Goal: Information Seeking & Learning: Check status

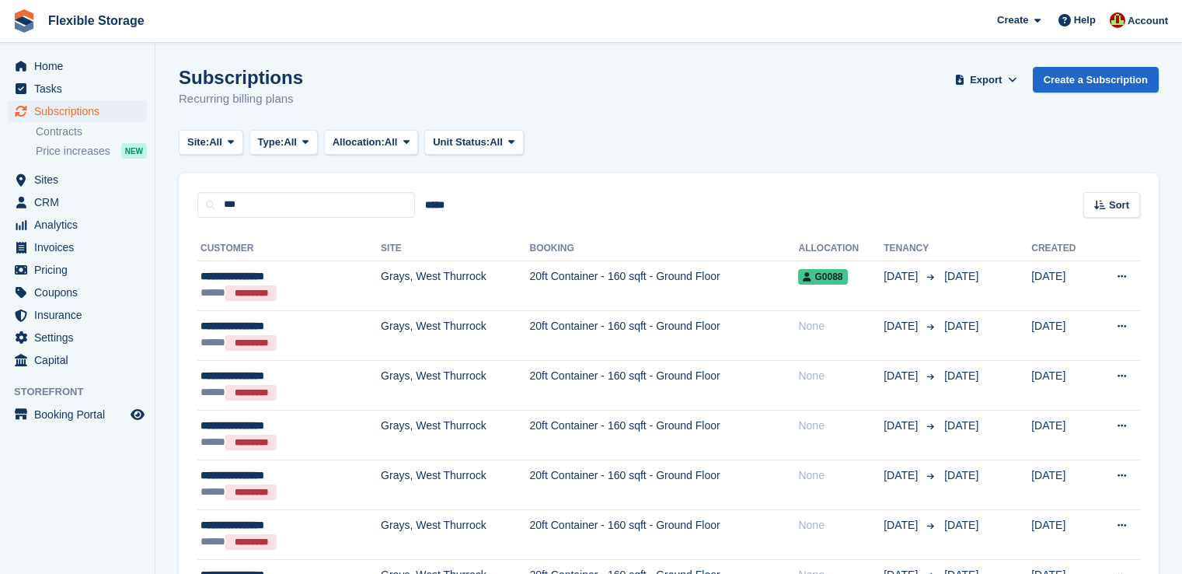
scroll to position [109, 0]
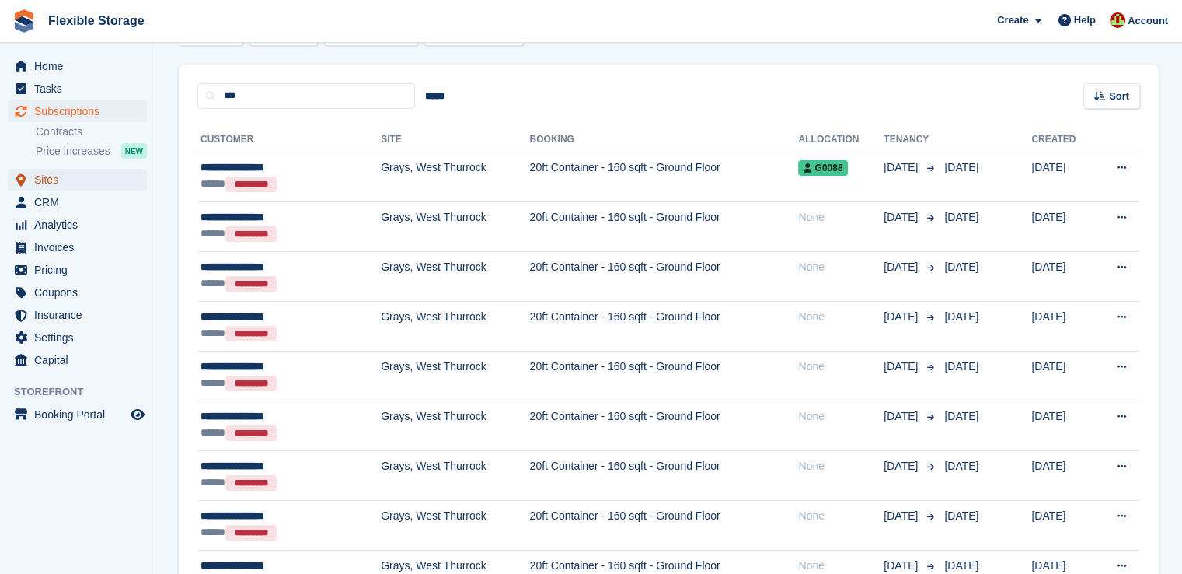
click at [47, 178] on span "Sites" at bounding box center [80, 180] width 93 height 22
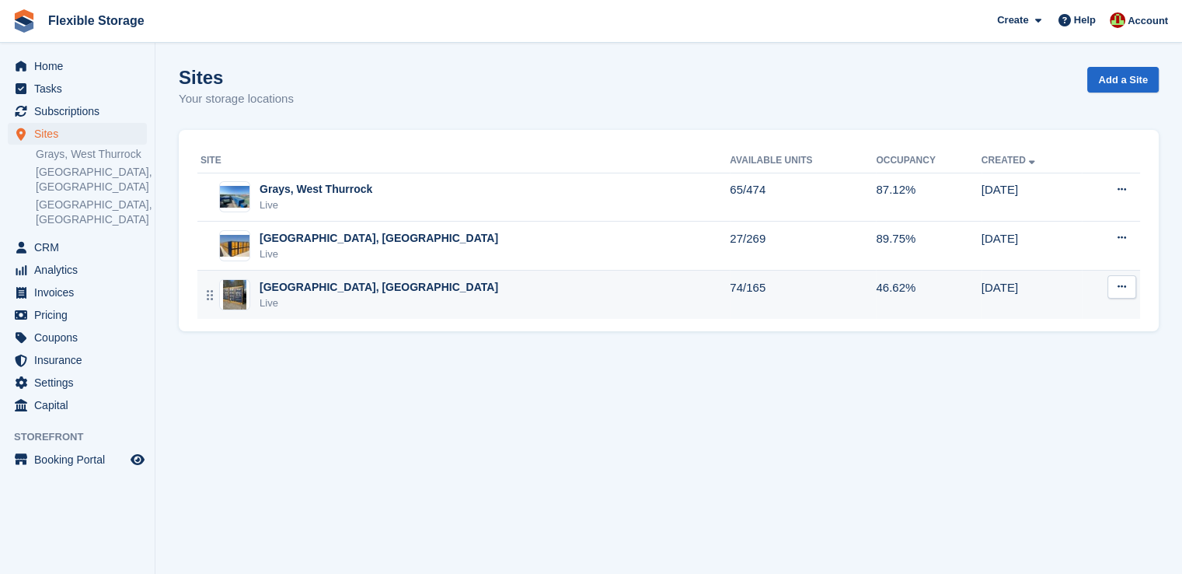
click at [393, 291] on div "Chelmsford, Essex Live" at bounding box center [465, 295] width 529 height 32
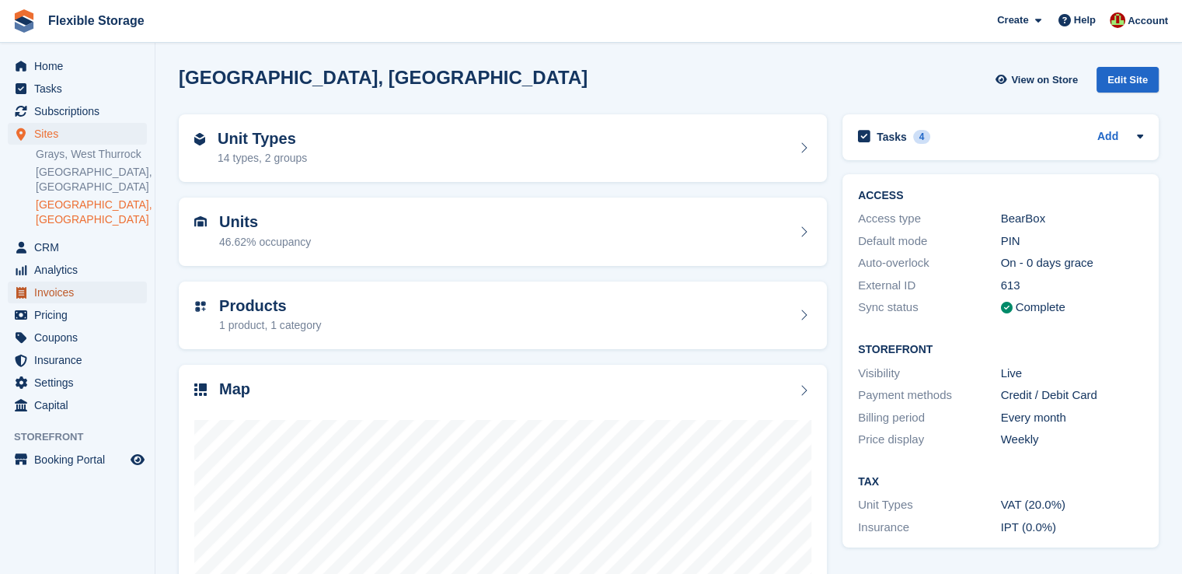
click at [44, 281] on span "Invoices" at bounding box center [80, 292] width 93 height 22
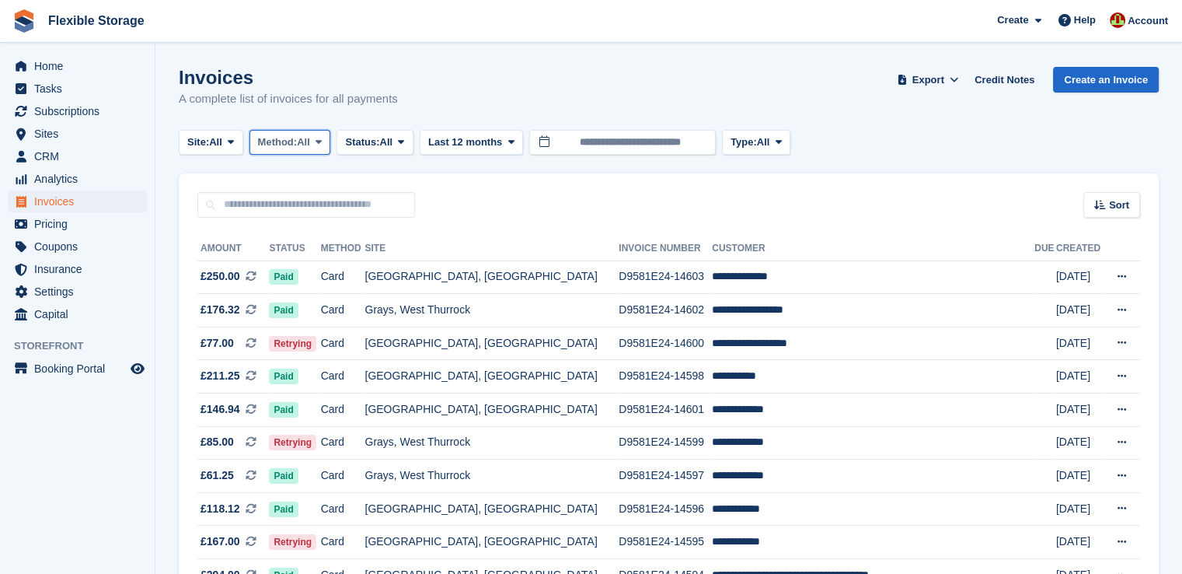
click at [289, 141] on span "Method:" at bounding box center [278, 142] width 40 height 16
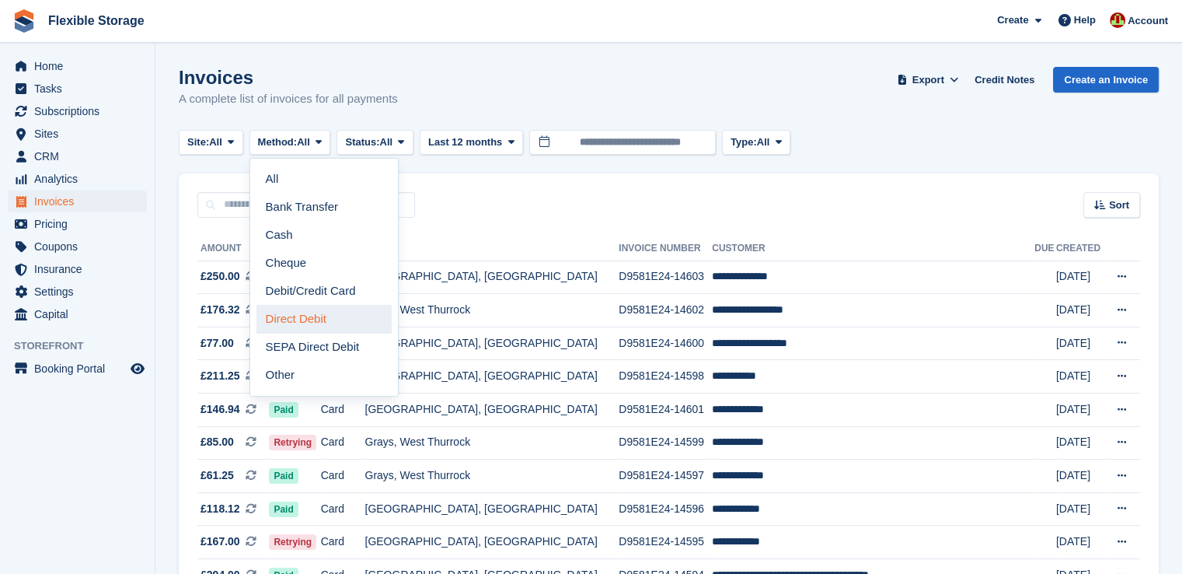
click at [298, 316] on link "Direct Debit" at bounding box center [324, 319] width 135 height 28
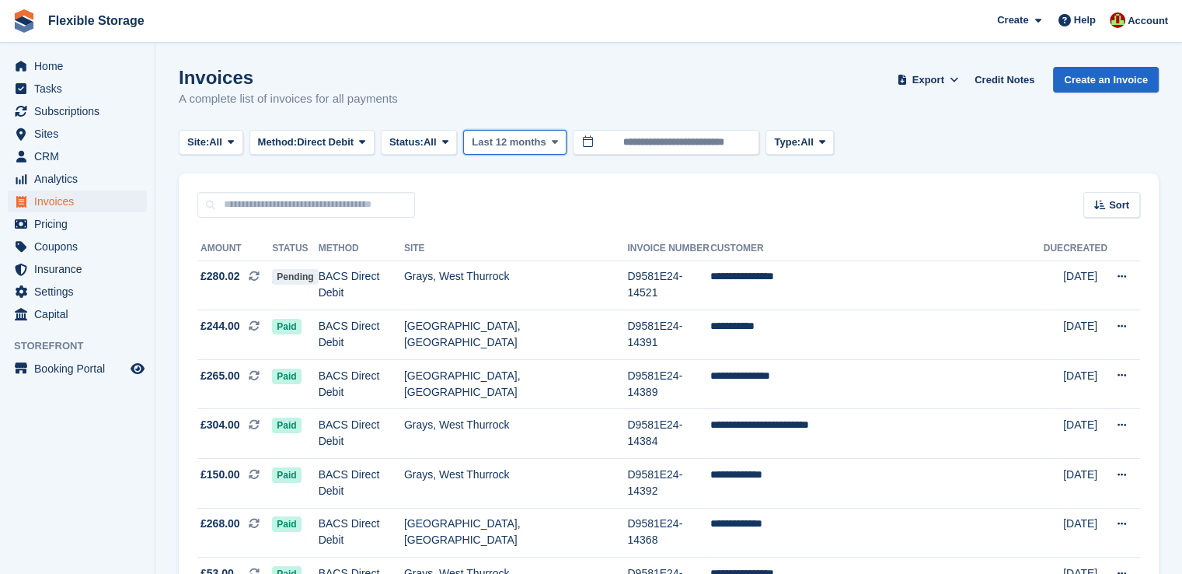
click at [515, 148] on span "Last 12 months" at bounding box center [509, 142] width 74 height 16
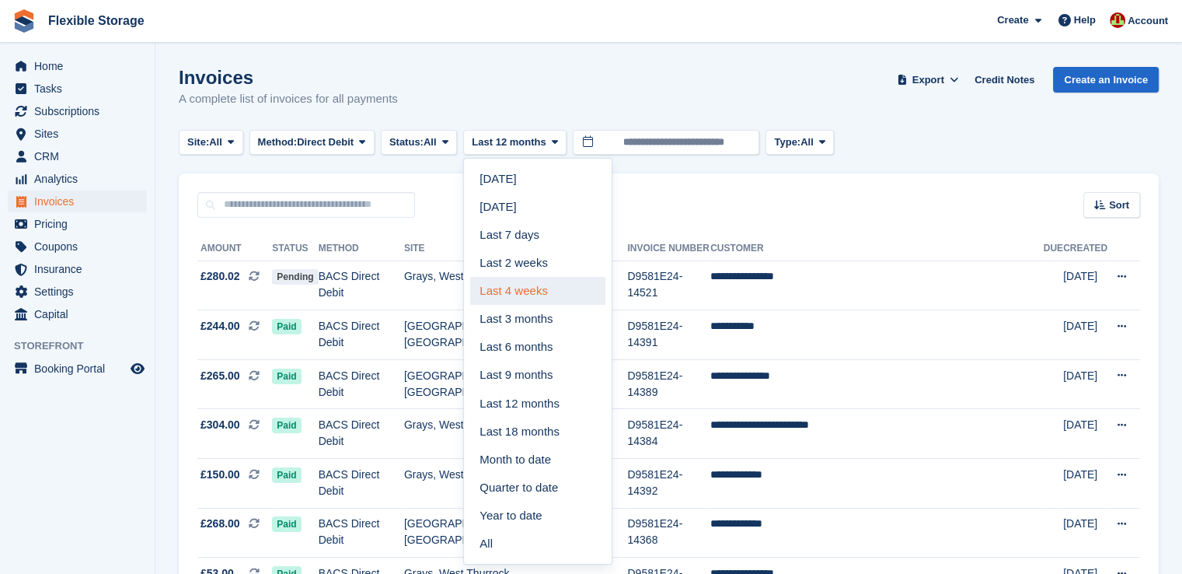
click at [519, 296] on link "Last 4 weeks" at bounding box center [537, 291] width 135 height 28
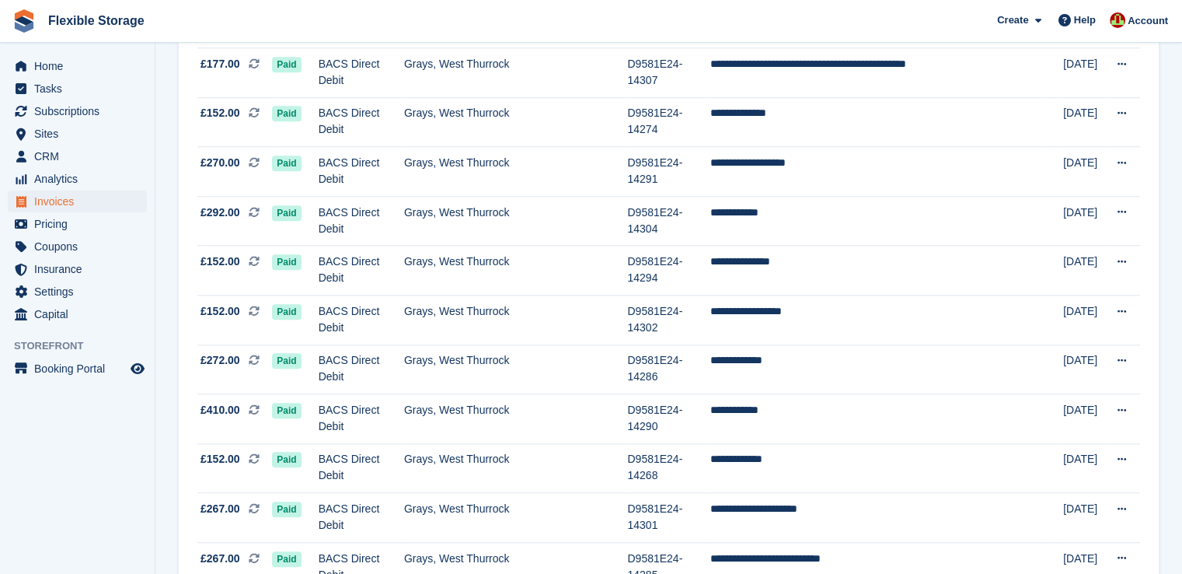
scroll to position [1427, 0]
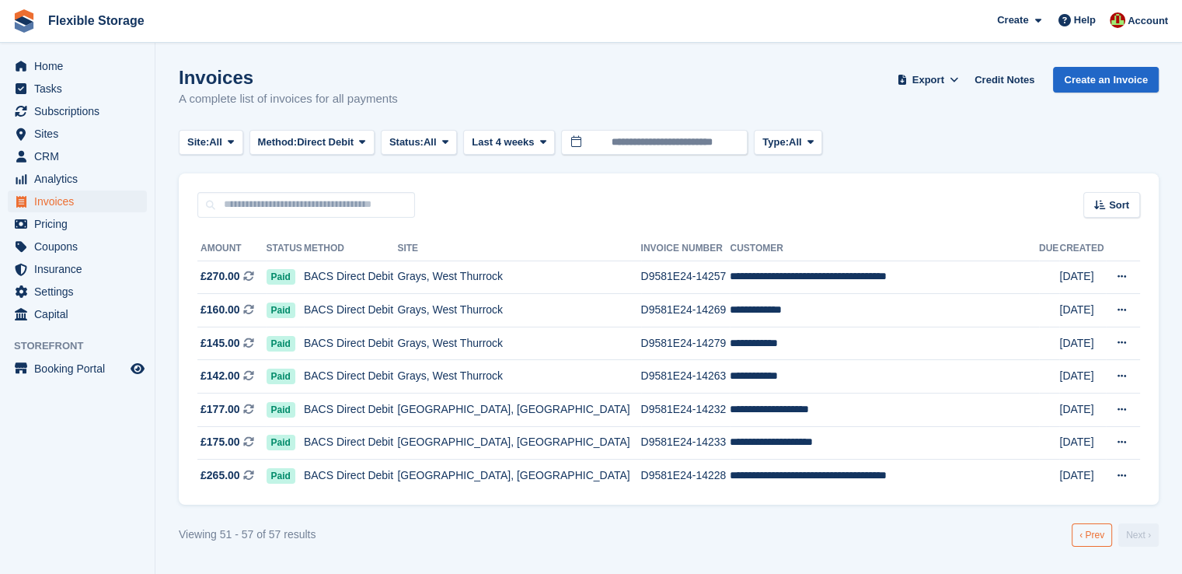
click at [1094, 535] on link "‹ Prev" at bounding box center [1092, 534] width 40 height 23
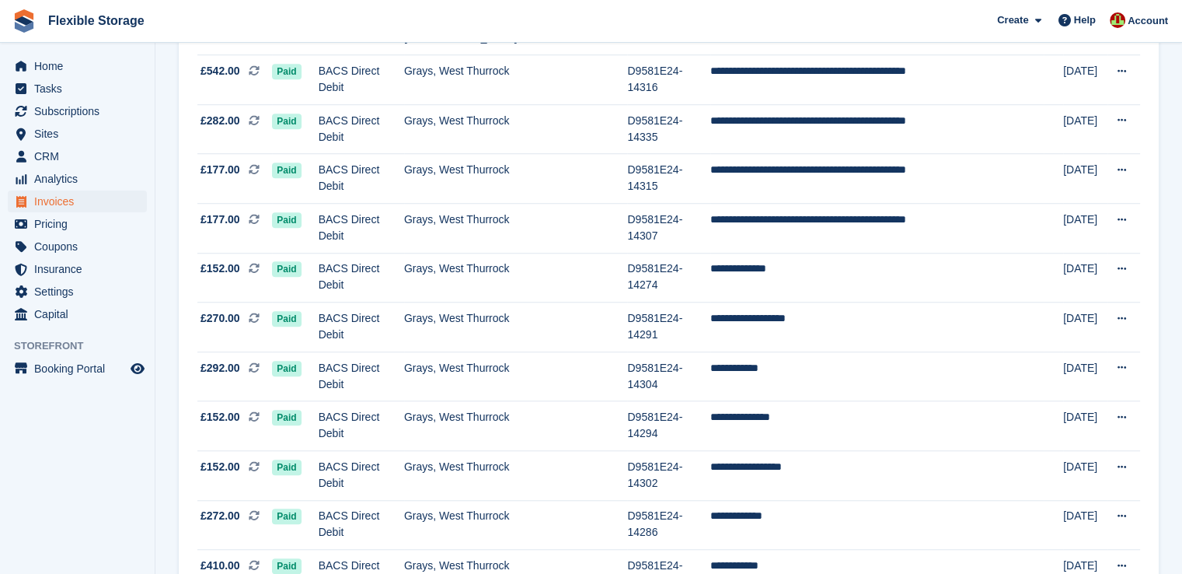
scroll to position [1399, 0]
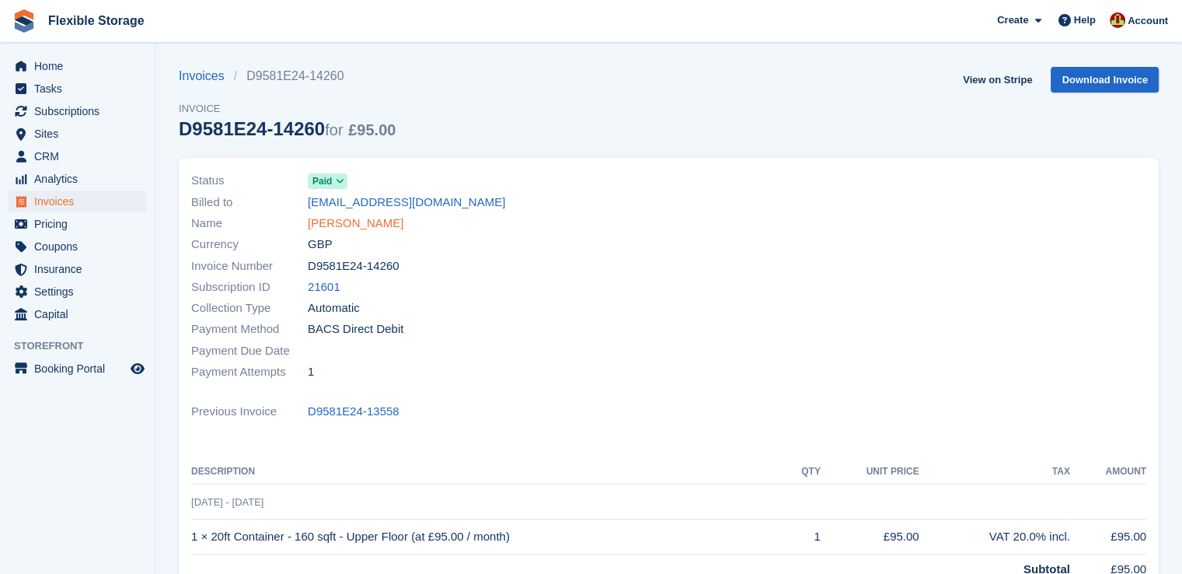
click at [344, 221] on link "Clare Stenson" at bounding box center [356, 224] width 96 height 18
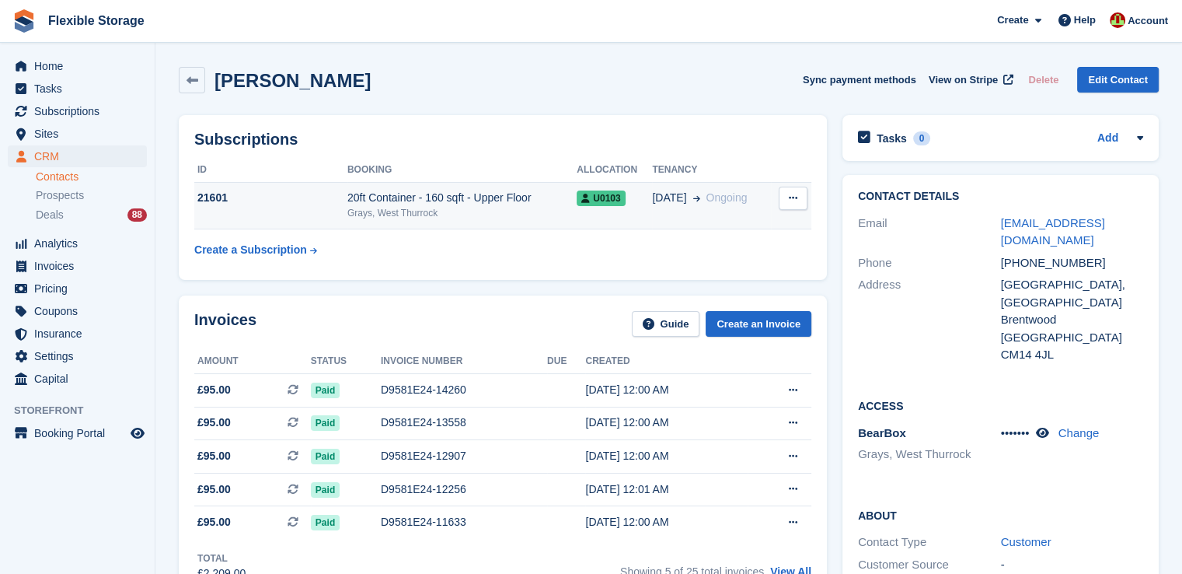
click at [420, 200] on div "20ft Container - 160 sqft - Upper Floor" at bounding box center [462, 198] width 229 height 16
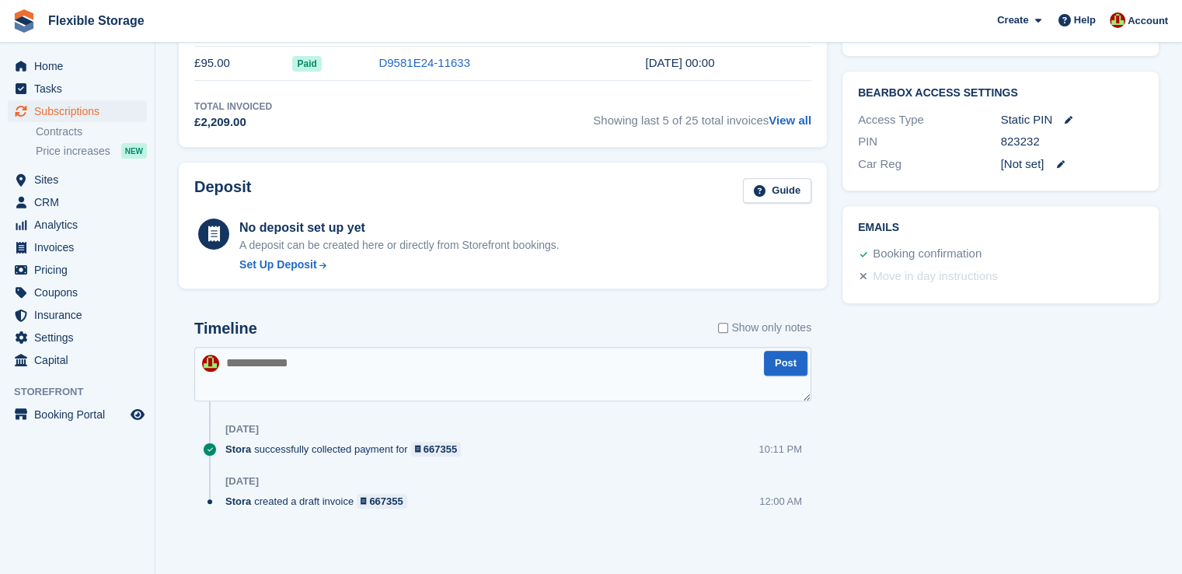
scroll to position [202, 0]
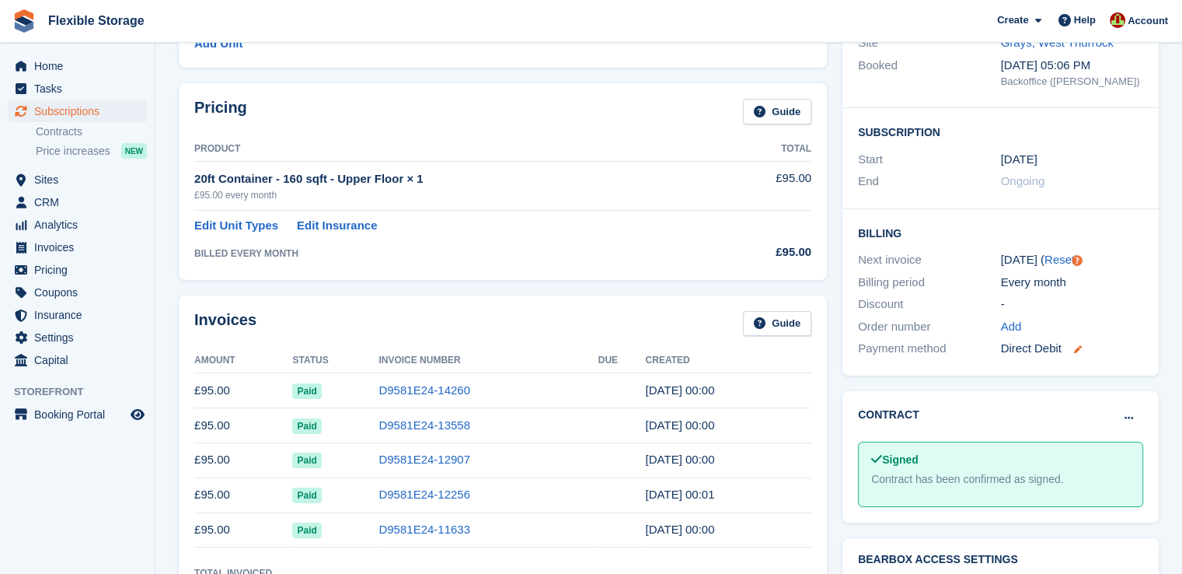
click at [1077, 346] on icon at bounding box center [1078, 349] width 8 height 8
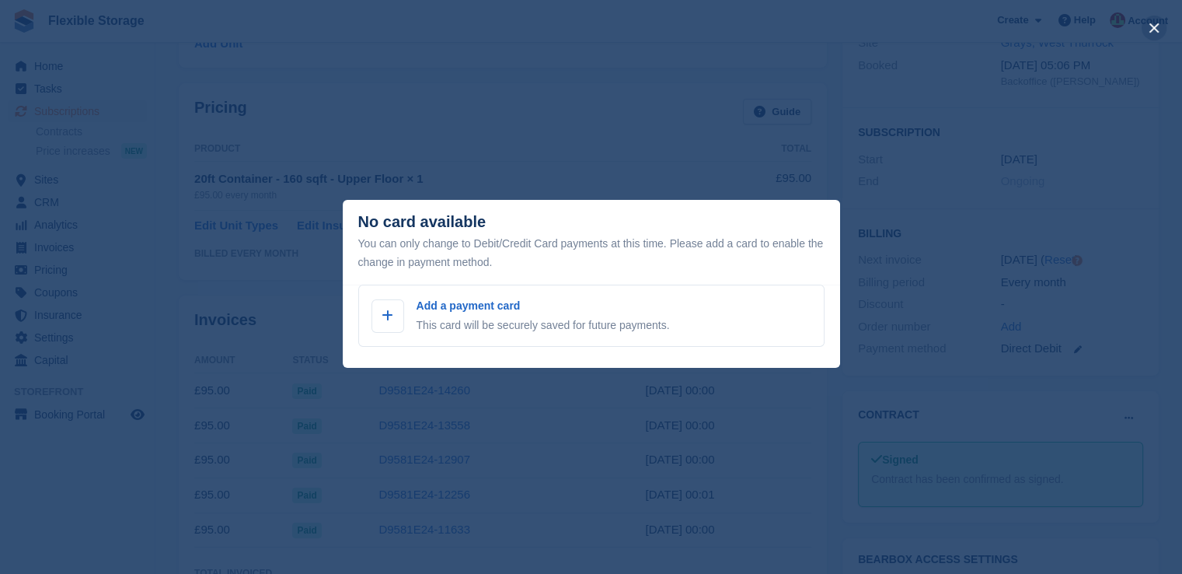
click at [1159, 27] on button "close" at bounding box center [1154, 28] width 25 height 25
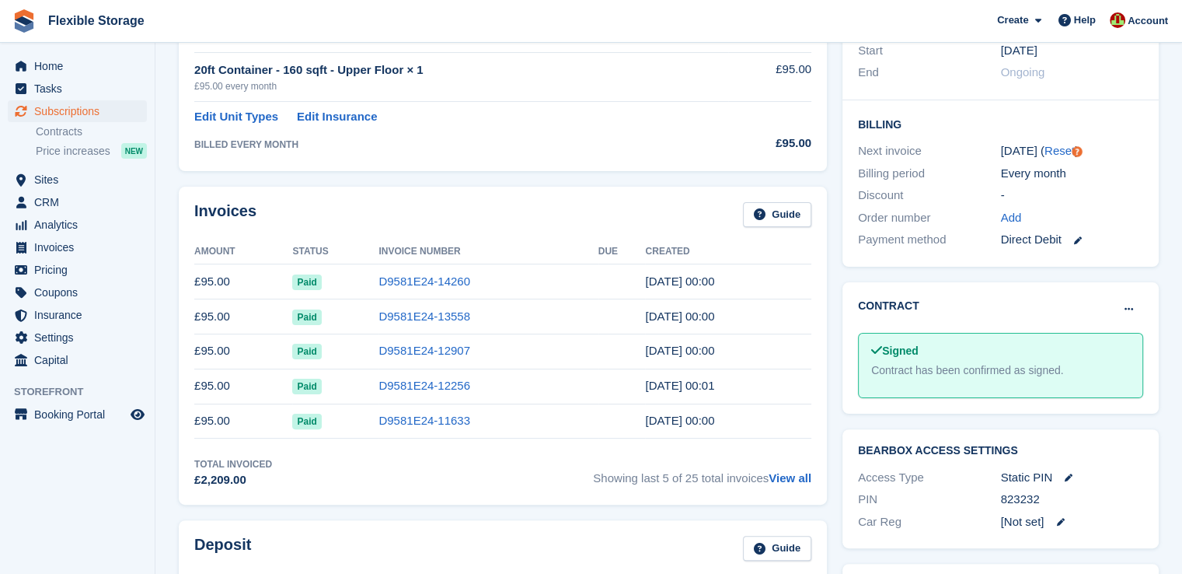
scroll to position [0, 0]
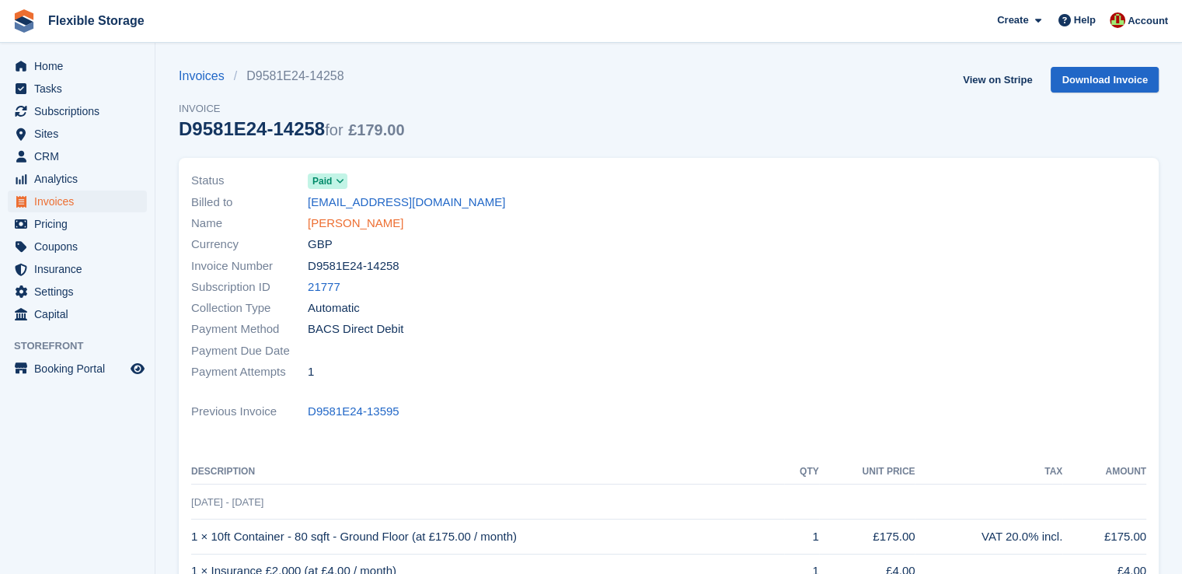
click at [308, 219] on link "Nik Jaffe" at bounding box center [356, 224] width 96 height 18
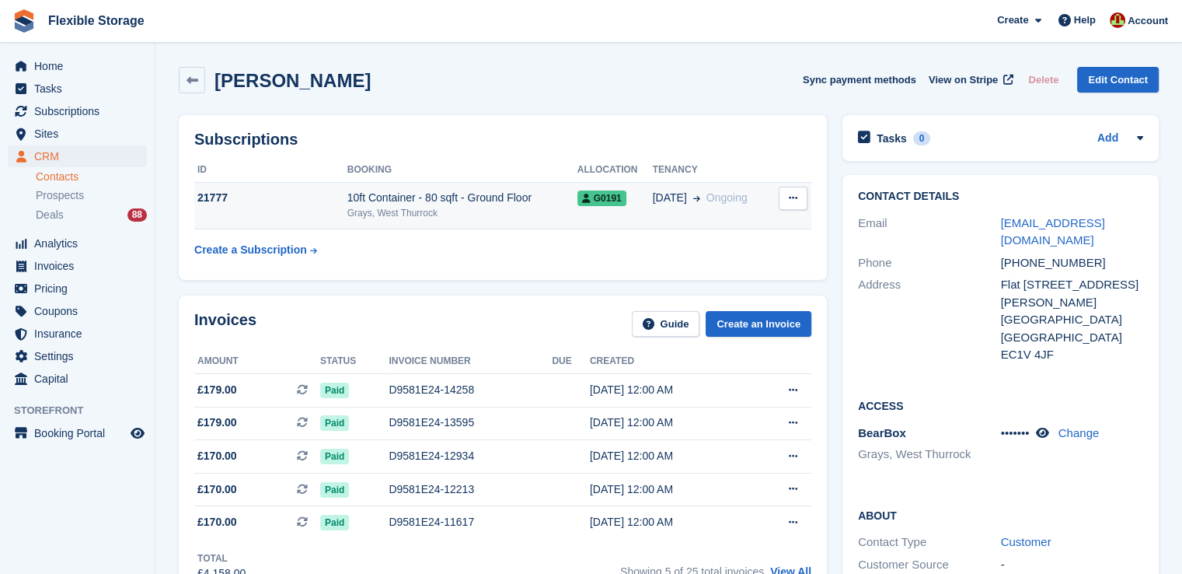
click at [426, 203] on div "10ft Container - 80 sqft - Ground Floor" at bounding box center [463, 198] width 230 height 16
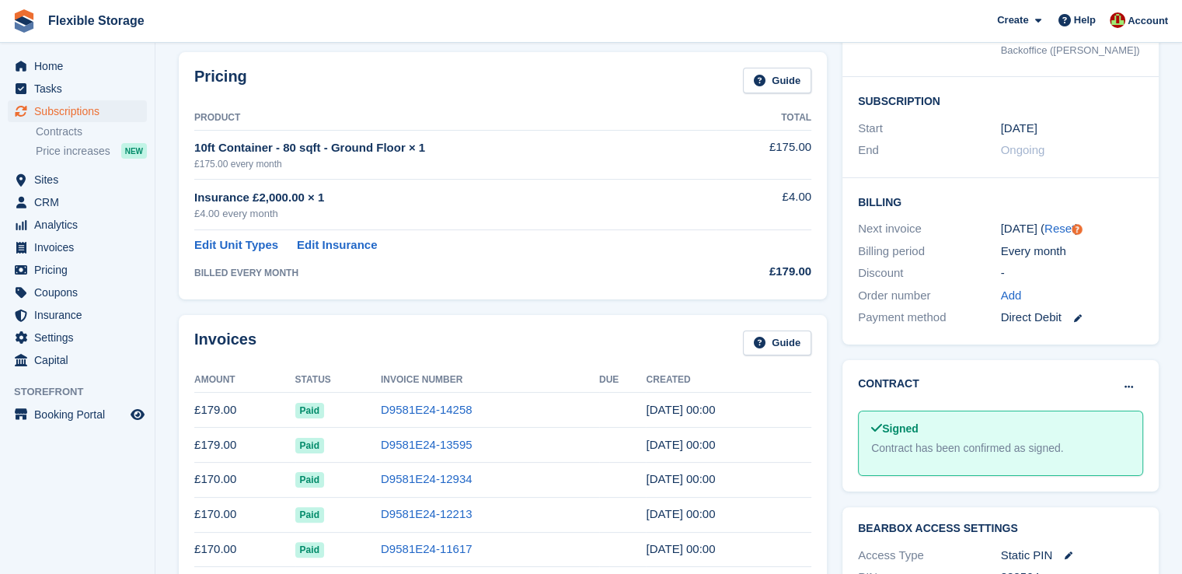
scroll to position [311, 0]
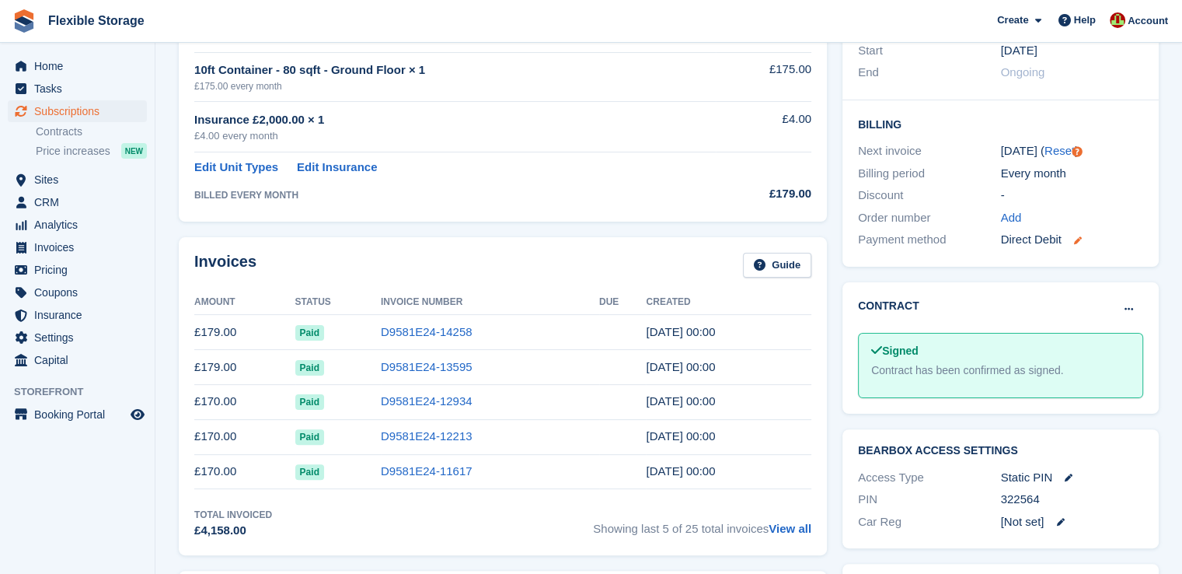
click at [1077, 239] on icon at bounding box center [1078, 240] width 8 height 8
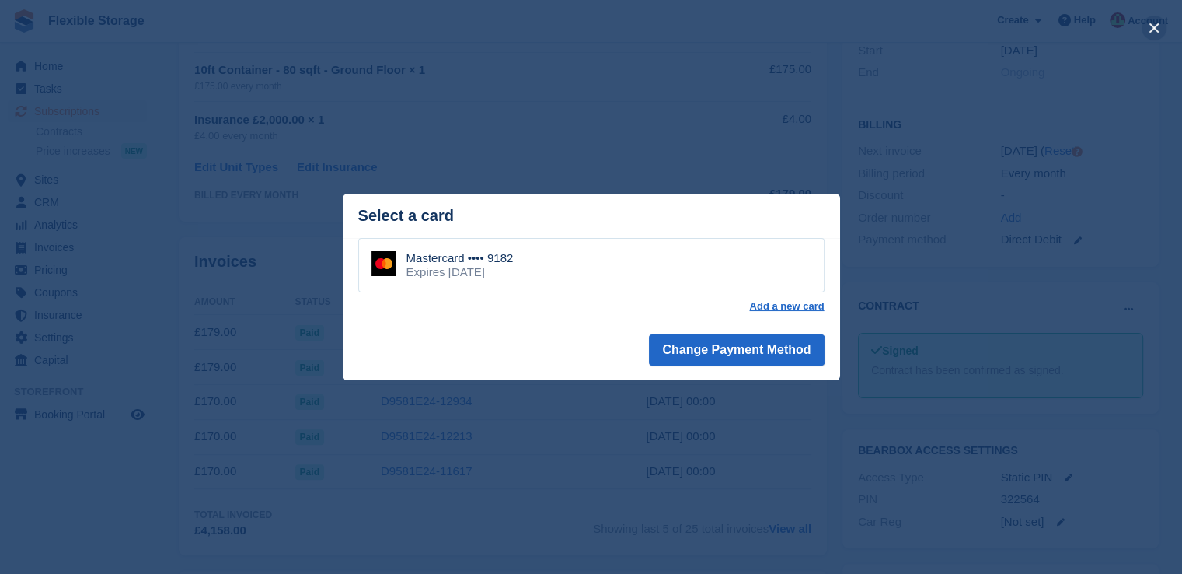
click at [1152, 29] on button "close" at bounding box center [1154, 28] width 25 height 25
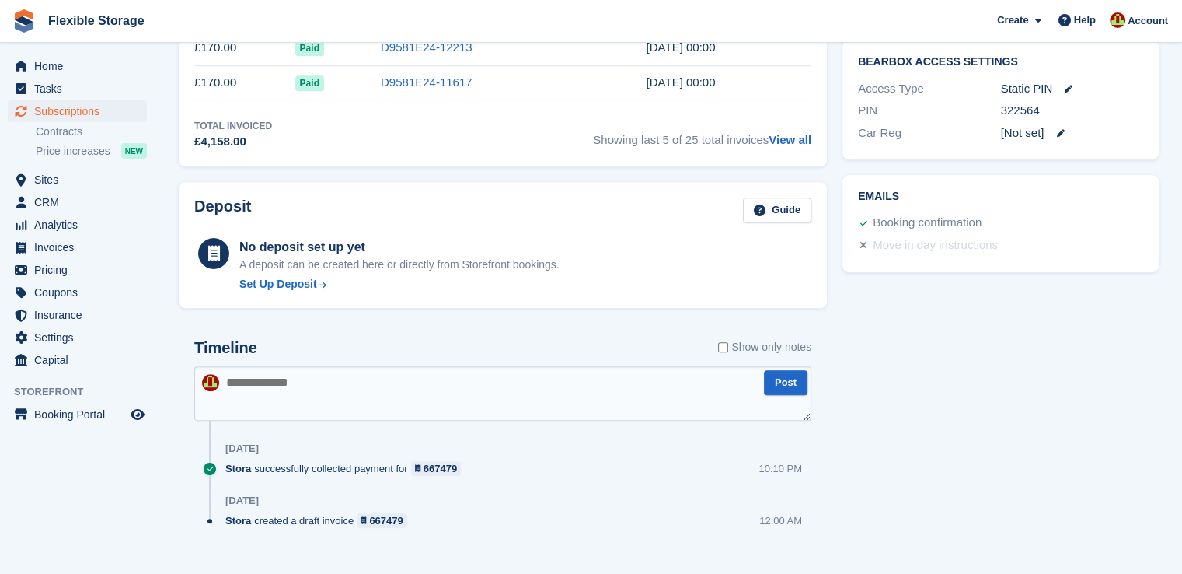
scroll to position [544, 0]
